Goal: Browse casually: Explore the website without a specific task or goal

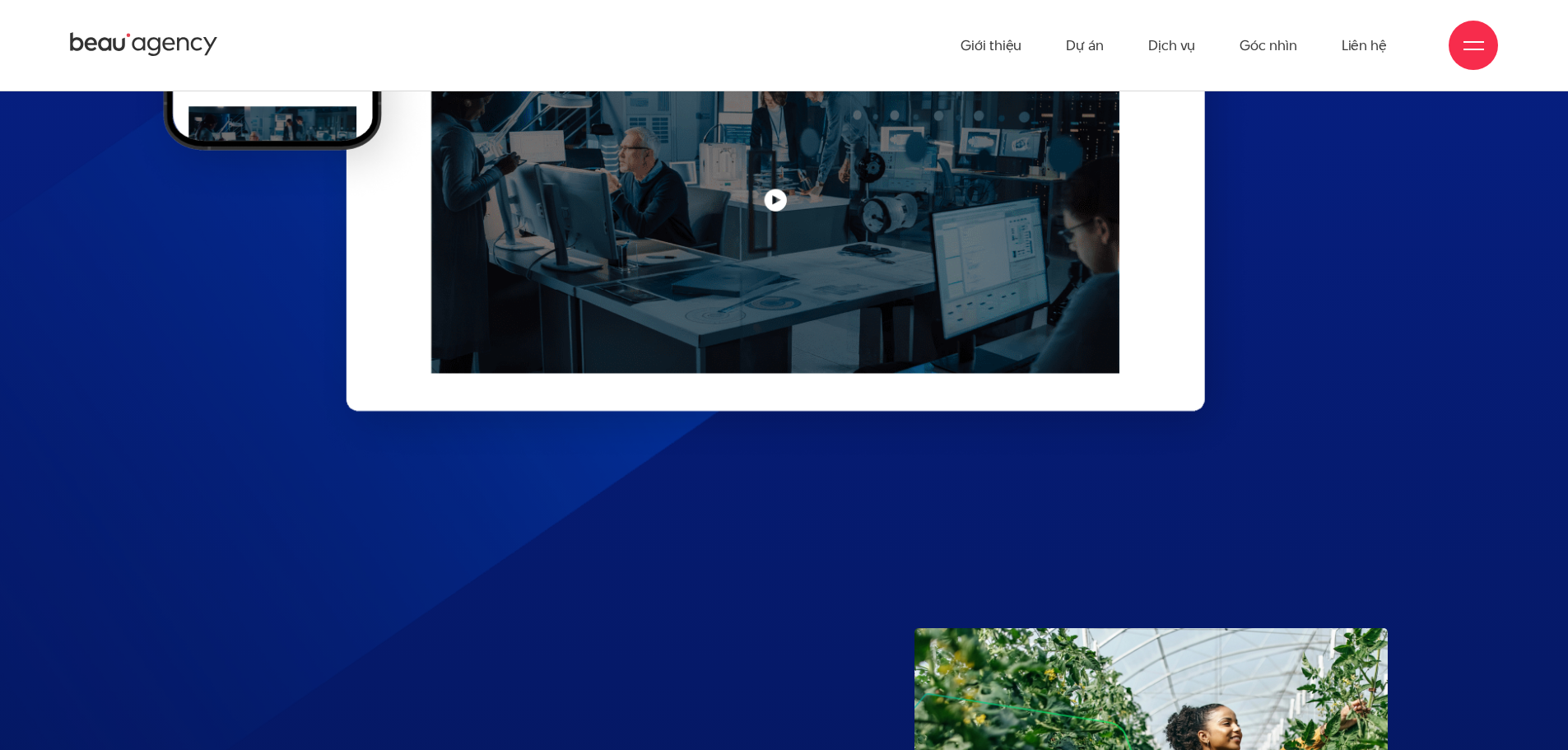
scroll to position [7449, 0]
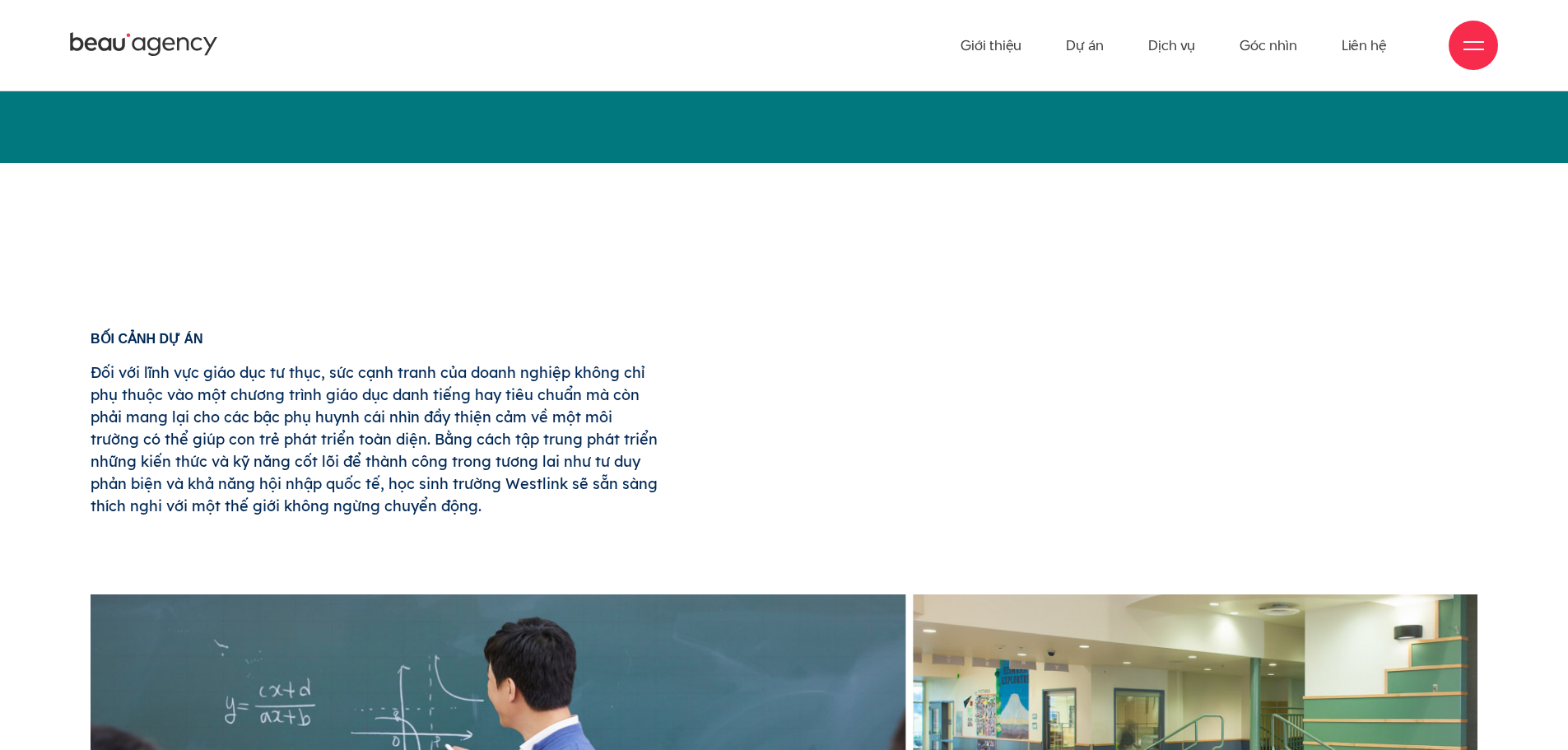
scroll to position [741, 0]
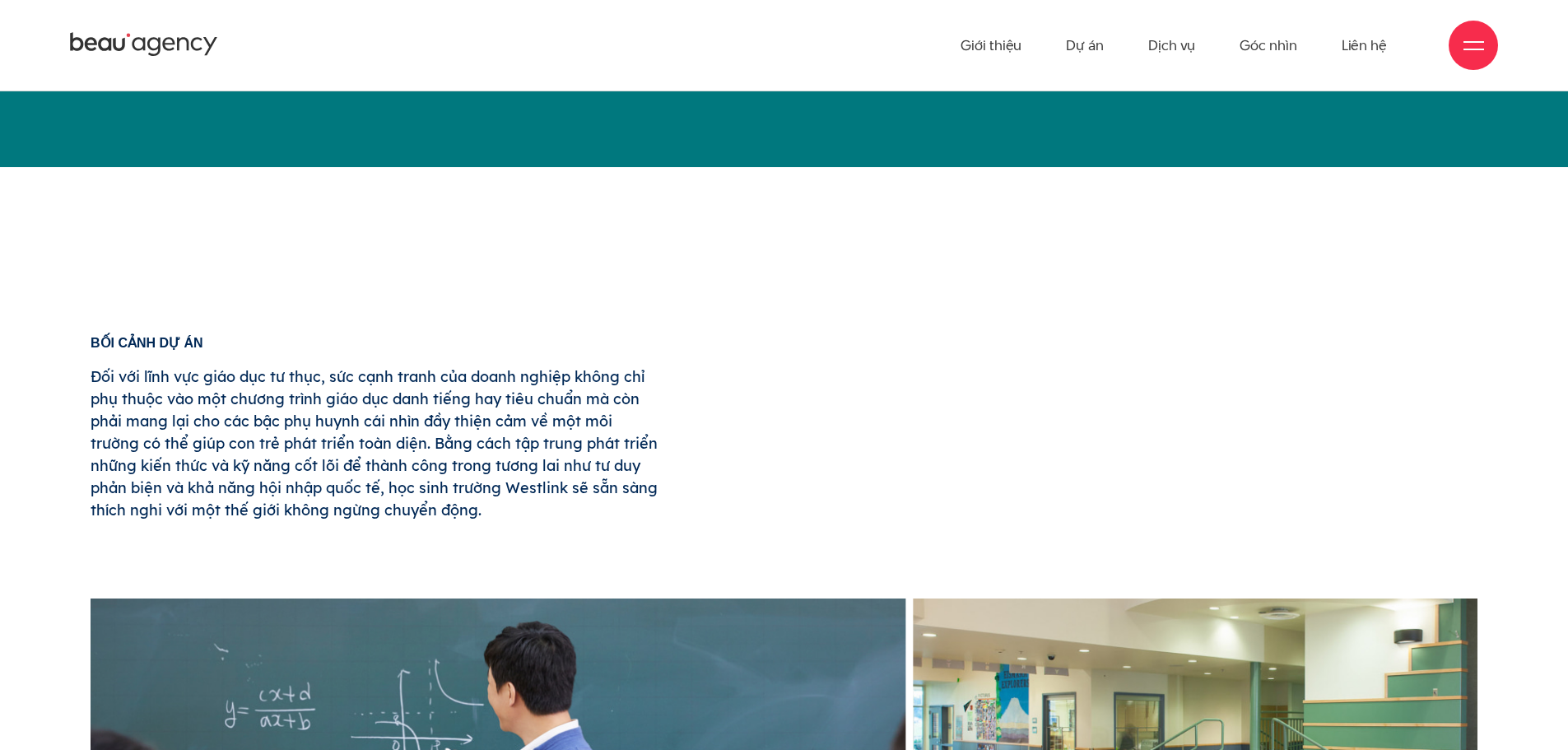
click at [437, 399] on p "Đối với lĩnh vực giáo dục tư thục, sức cạnh tranh của doanh nghiệp không chỉ ph…" at bounding box center [374, 443] width 568 height 155
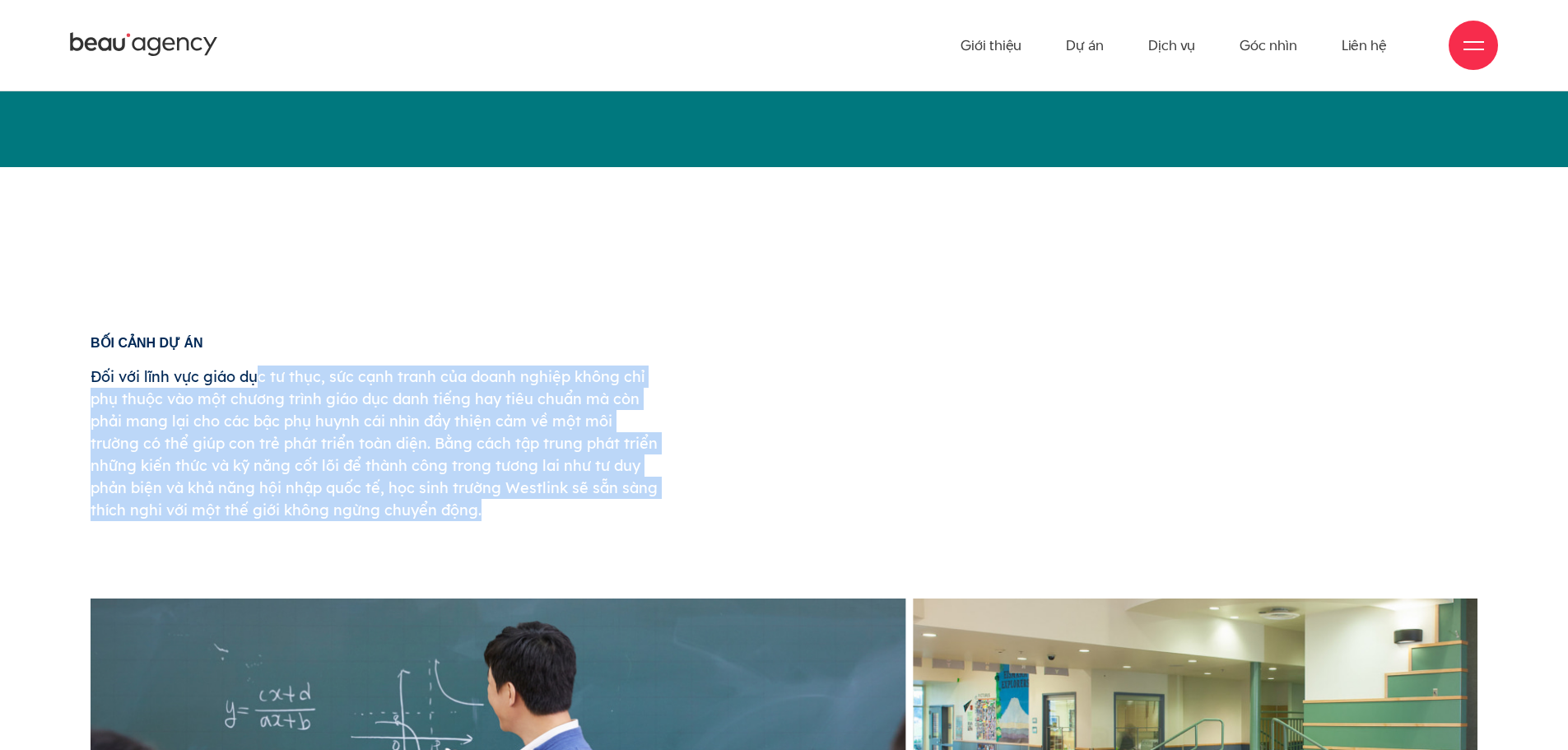
click at [437, 399] on p "Đối với lĩnh vực giáo dục tư thục, sức cạnh tranh của doanh nghiệp không chỉ ph…" at bounding box center [374, 443] width 568 height 155
click at [453, 387] on p "Đối với lĩnh vực giáo dục tư thục, sức cạnh tranh của doanh nghiệp không chỉ ph…" at bounding box center [374, 443] width 568 height 155
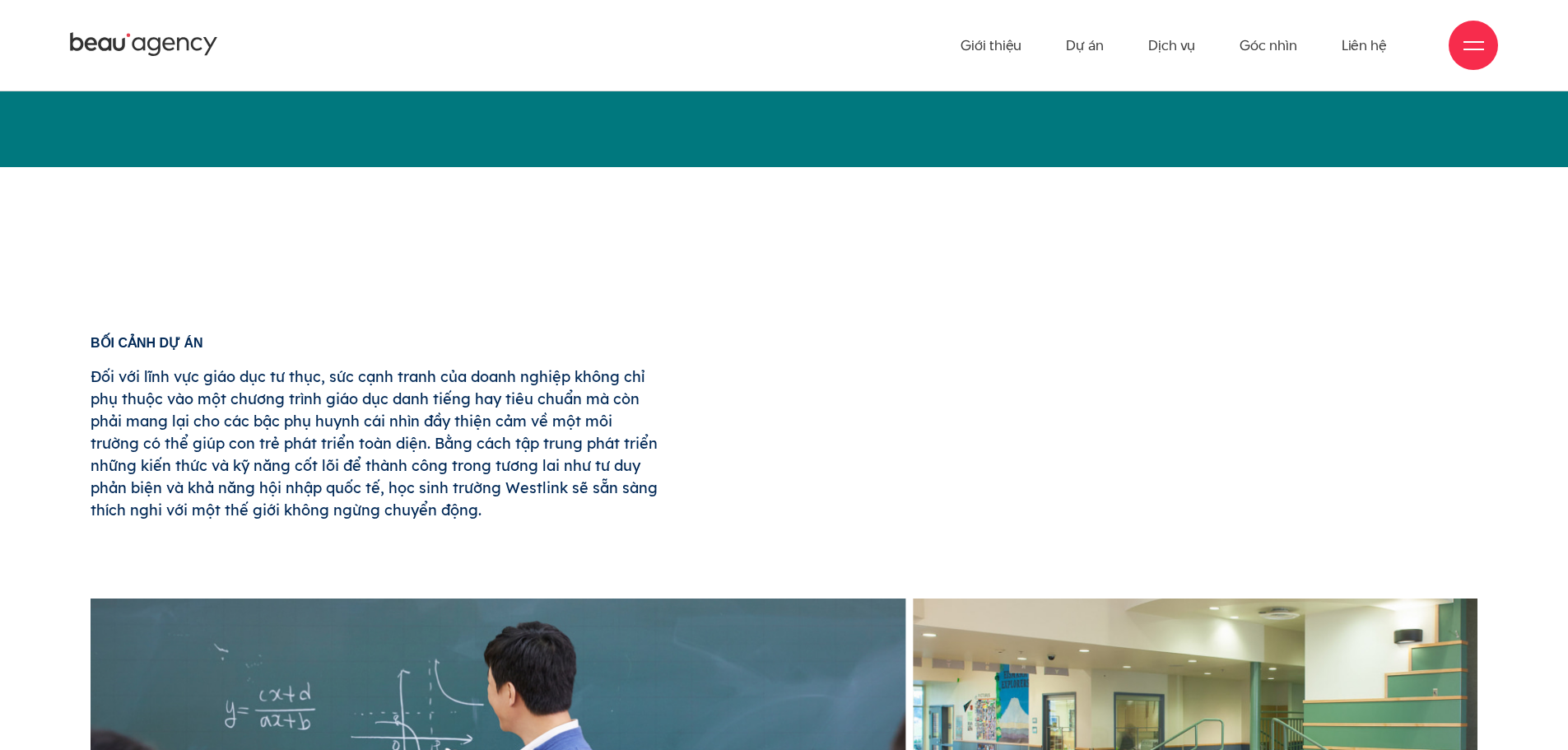
click at [769, 438] on div "Bối cảnh dự án Đối với lĩnh vực giáo dục tư thục, sức cạnh tranh của doanh nghi…" at bounding box center [784, 466] width 1403 height 259
click at [328, 428] on p "Đối với lĩnh vực giáo dục tư thục, sức cạnh tranh của doanh nghiệp không chỉ ph…" at bounding box center [374, 443] width 568 height 155
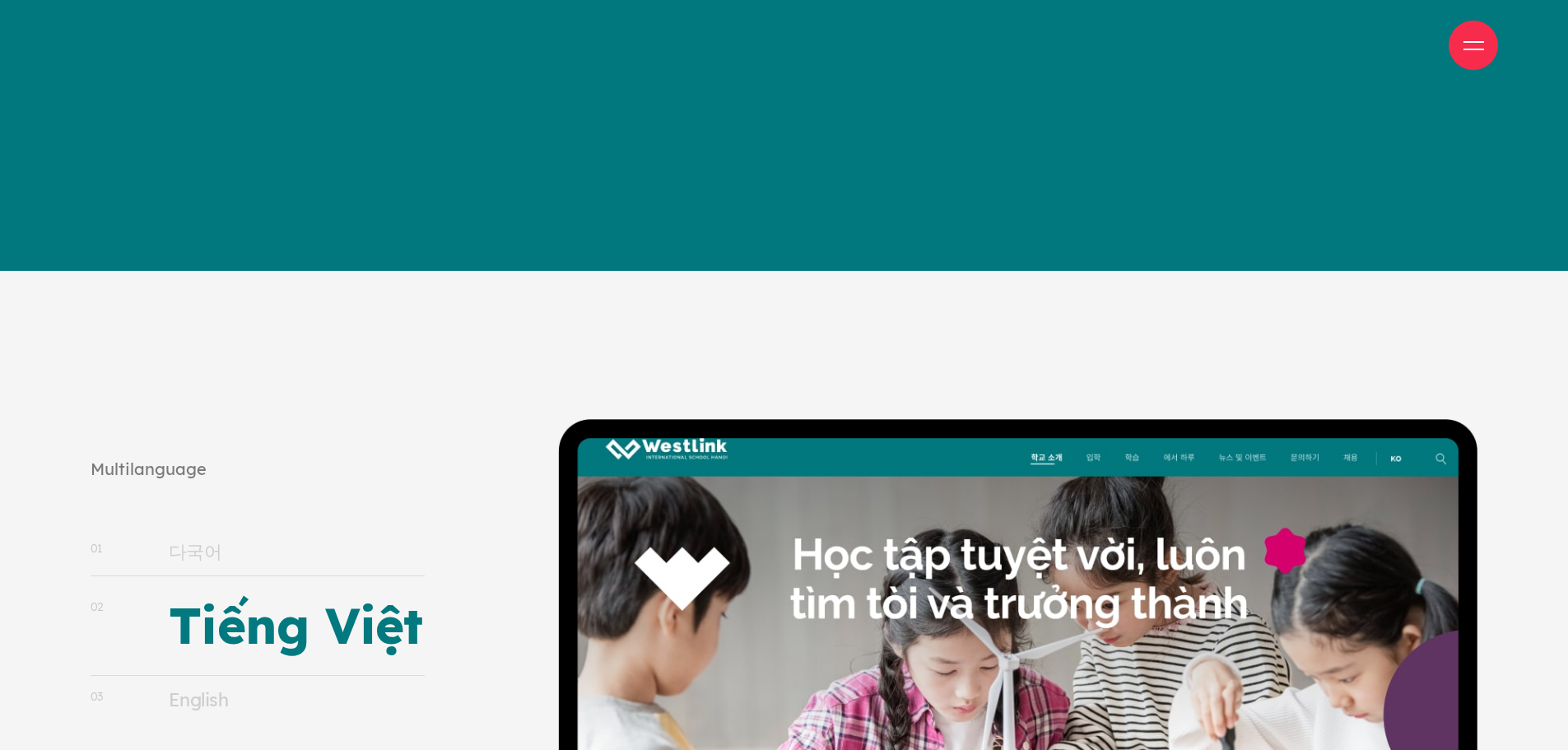
scroll to position [20003, 0]
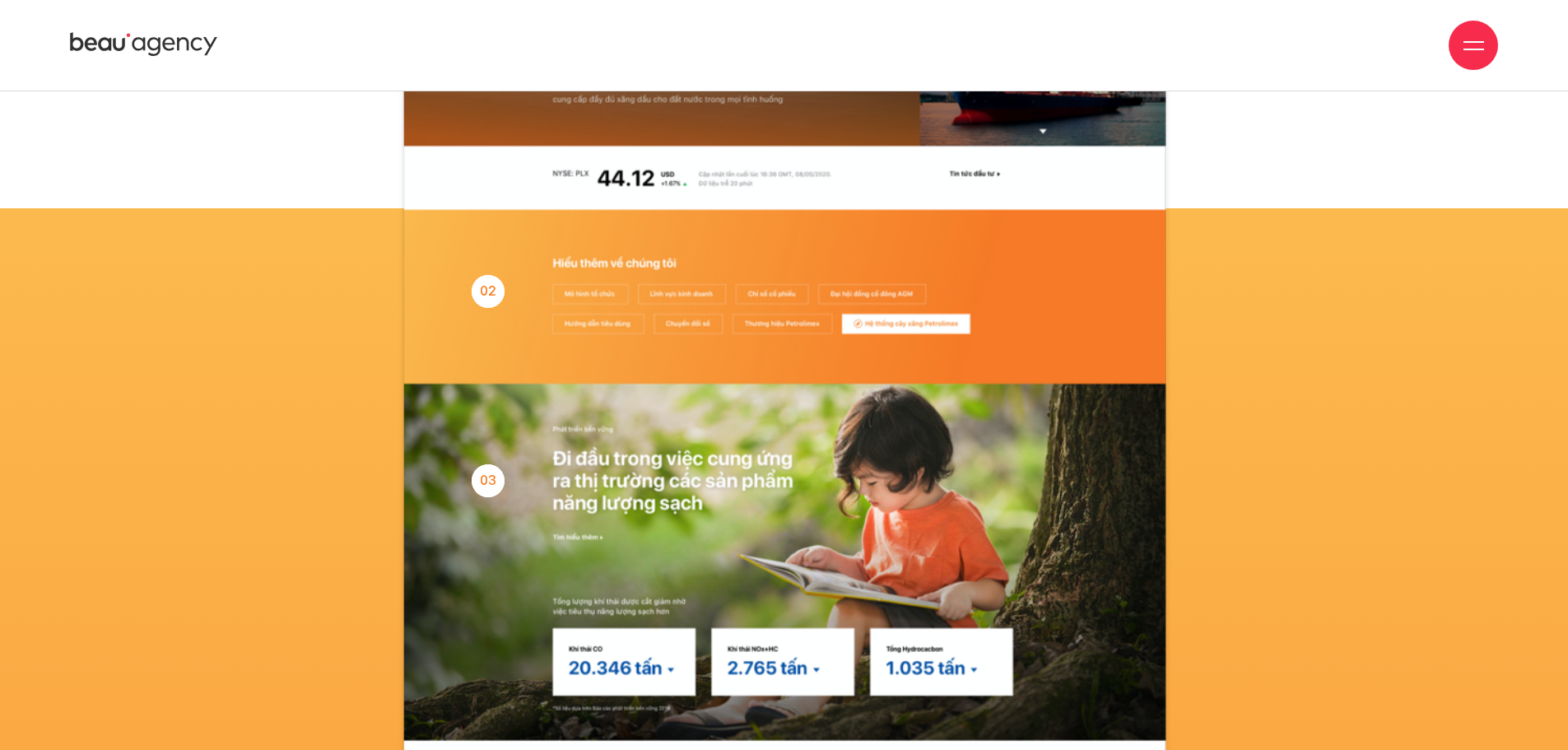
scroll to position [9713, 0]
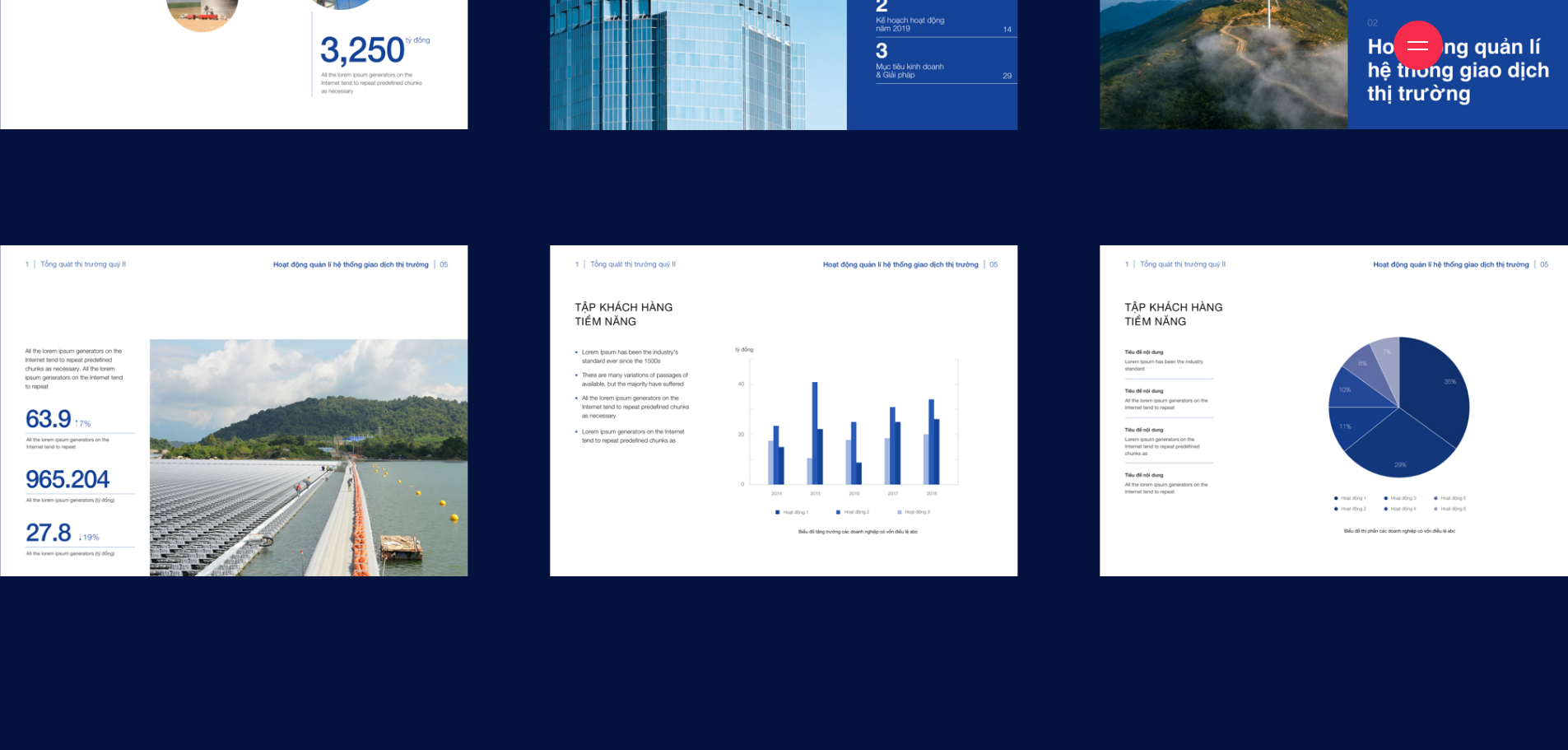
scroll to position [14444, 0]
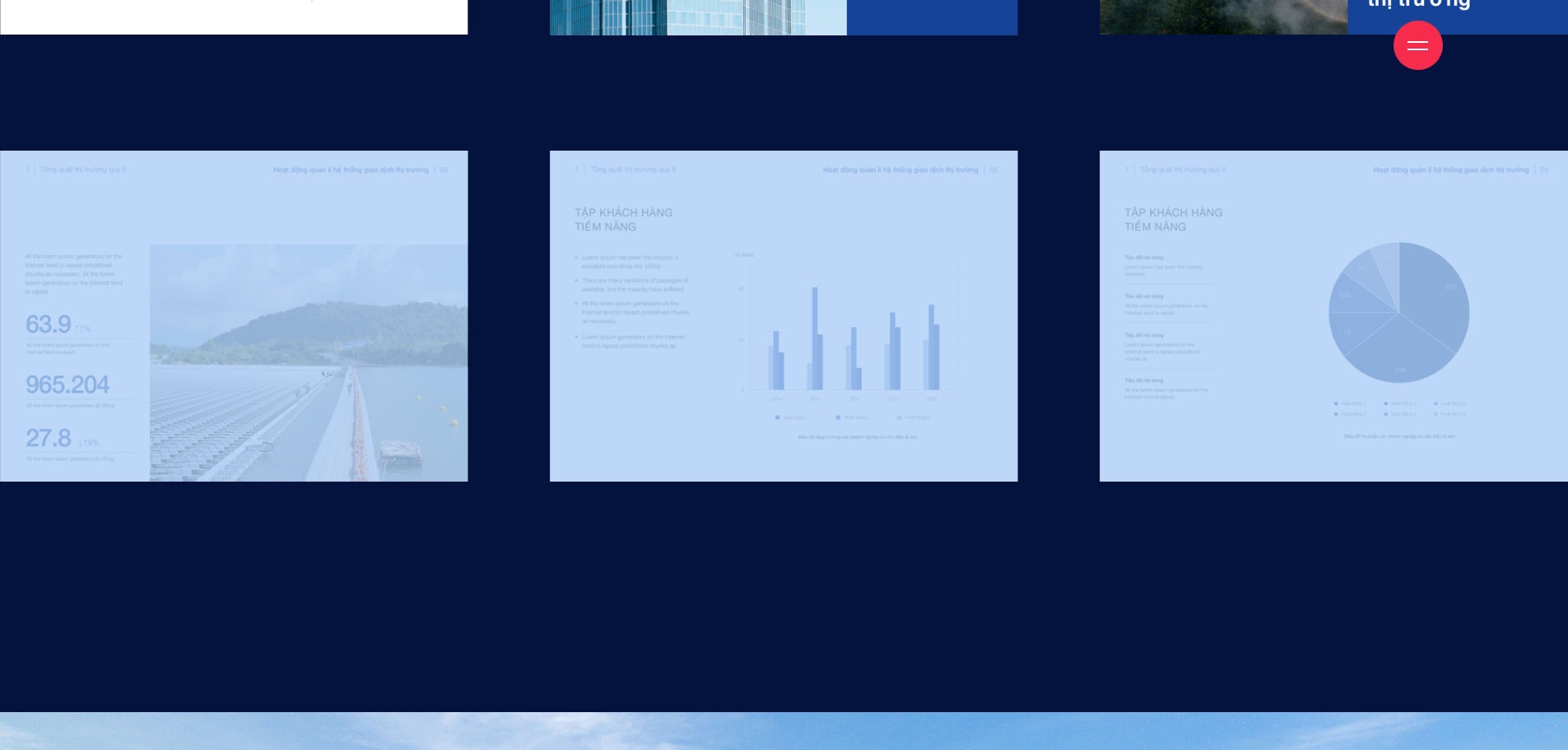
drag, startPoint x: 715, startPoint y: 340, endPoint x: 1235, endPoint y: 347, distance: 520.0
click at [1233, 347] on div at bounding box center [784, 316] width 1568 height 331
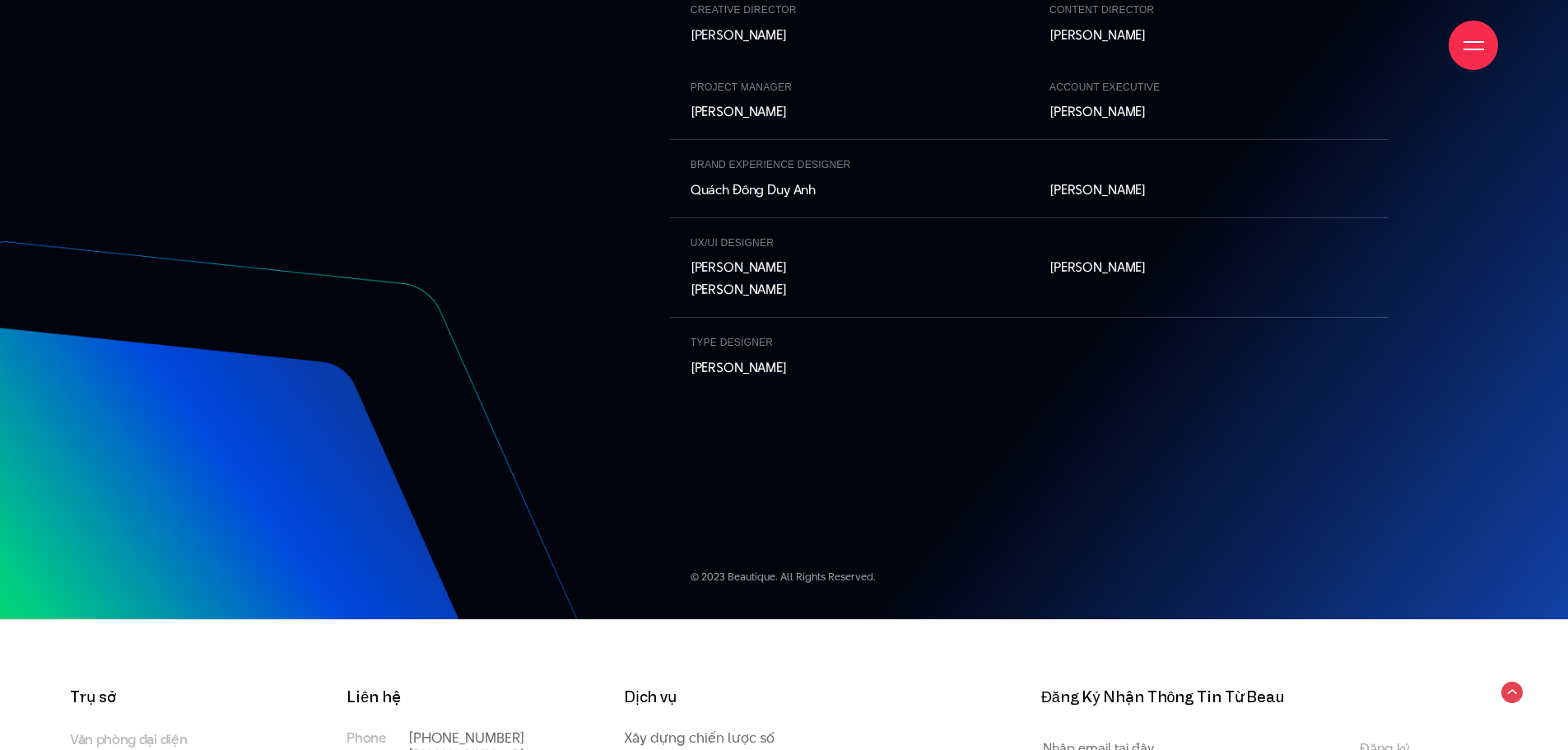
scroll to position [18501, 0]
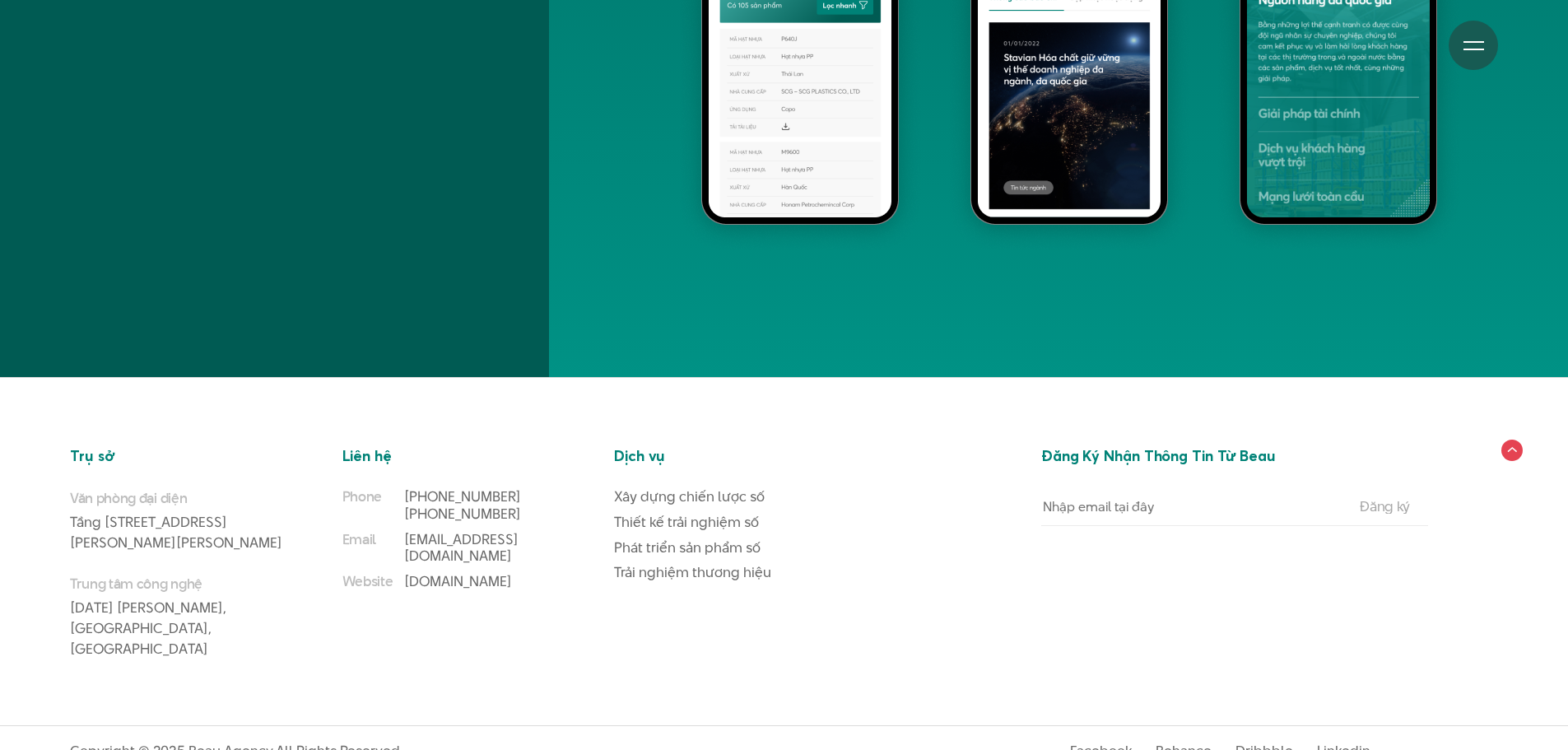
scroll to position [13941, 0]
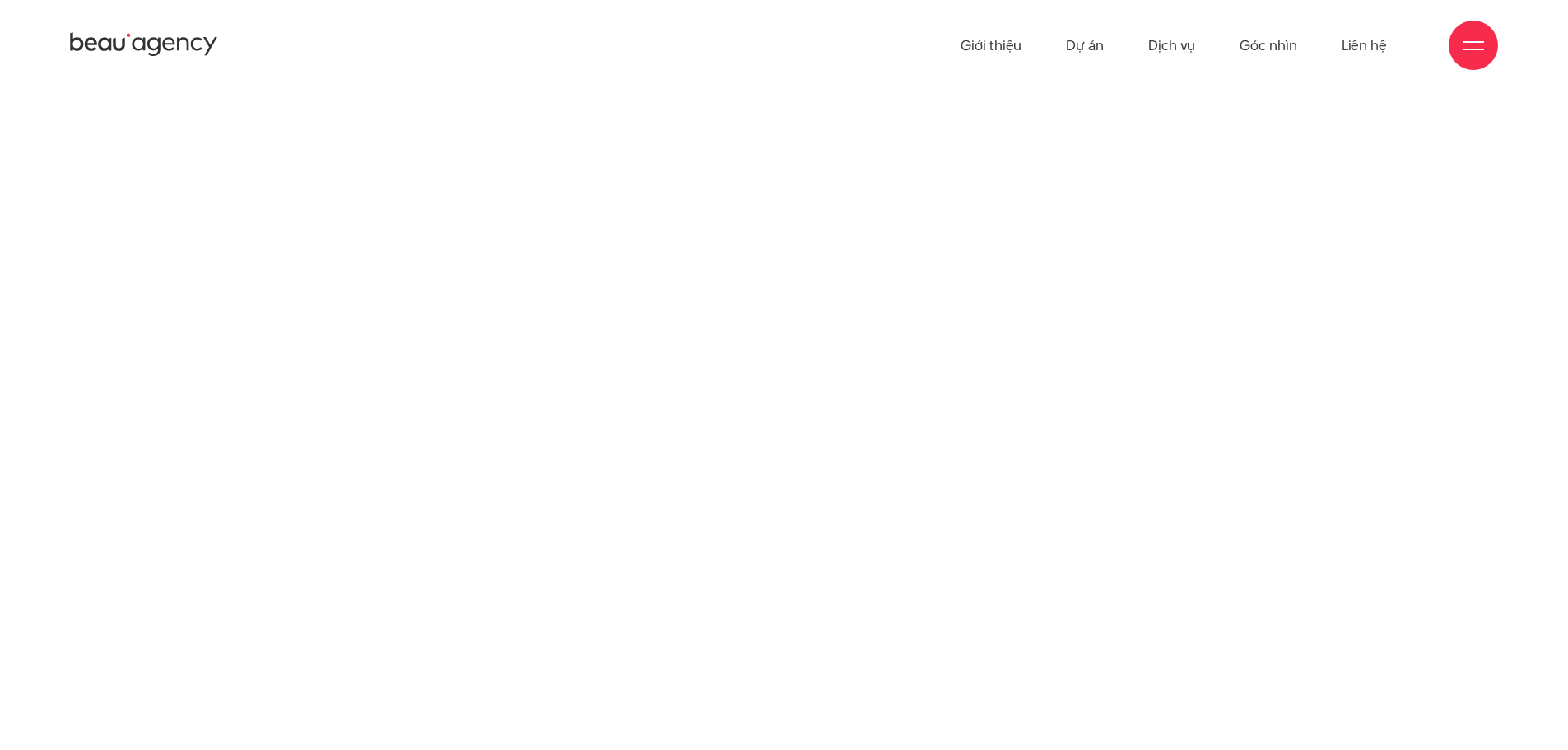
scroll to position [18501, 0]
